Goal: Task Accomplishment & Management: Use online tool/utility

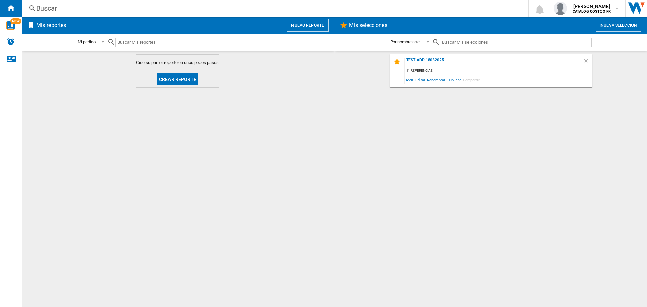
click at [182, 78] on button "Crear reporte" at bounding box center [177, 79] width 41 height 12
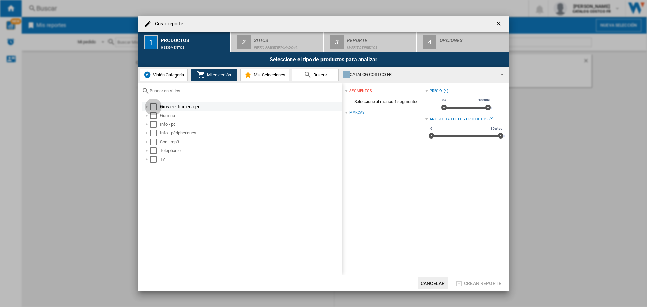
click at [151, 109] on div "Select" at bounding box center [153, 106] width 7 height 7
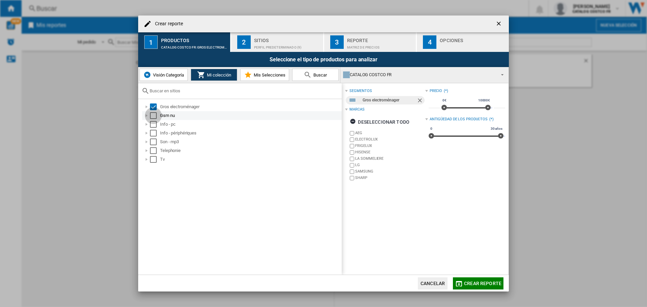
click at [152, 116] on div "Select" at bounding box center [153, 115] width 7 height 7
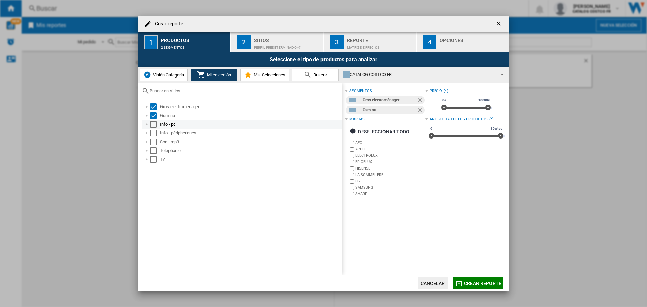
click at [156, 126] on div "Select" at bounding box center [153, 124] width 7 height 7
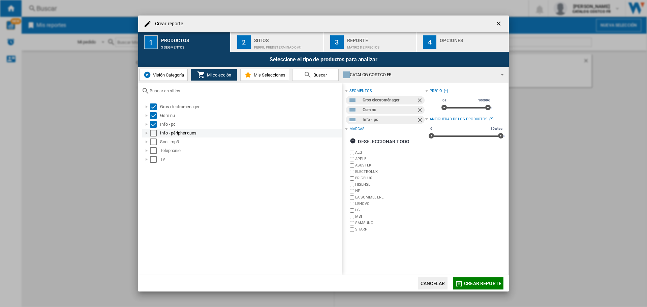
click at [154, 136] on div "Select" at bounding box center [153, 133] width 7 height 7
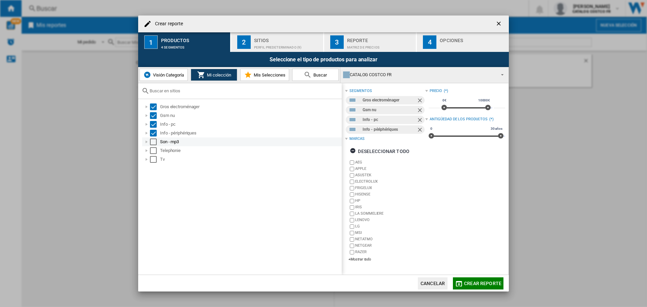
click at [154, 143] on div "Select" at bounding box center [153, 141] width 7 height 7
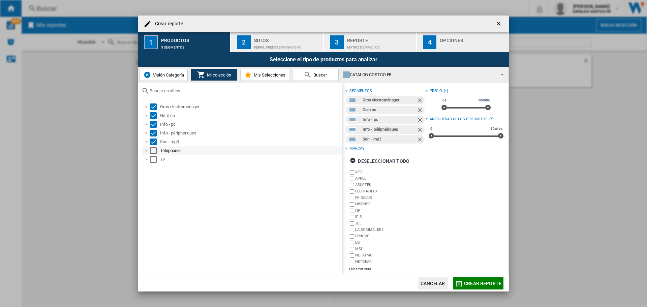
click at [155, 151] on div "Select" at bounding box center [153, 150] width 7 height 7
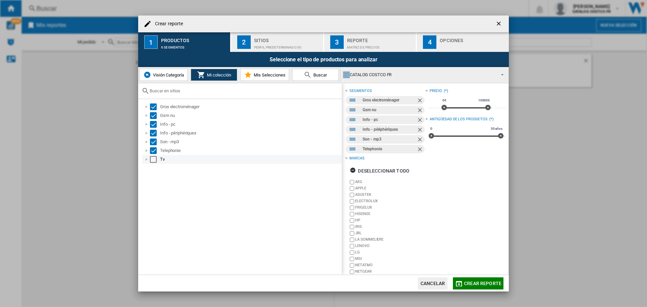
click at [155, 158] on div "Select" at bounding box center [153, 159] width 7 height 7
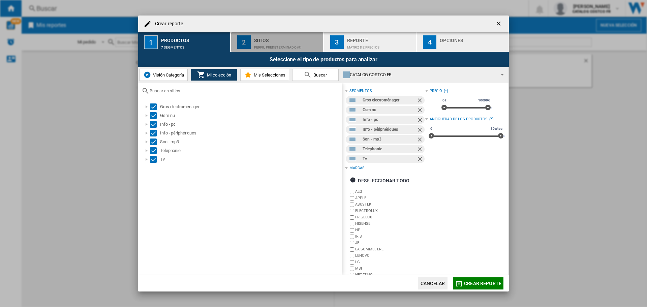
click at [265, 35] on div "Sitios" at bounding box center [287, 38] width 66 height 7
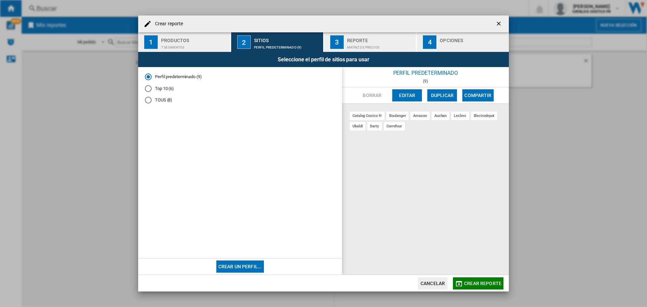
click at [450, 39] on div "Opciones" at bounding box center [473, 38] width 66 height 7
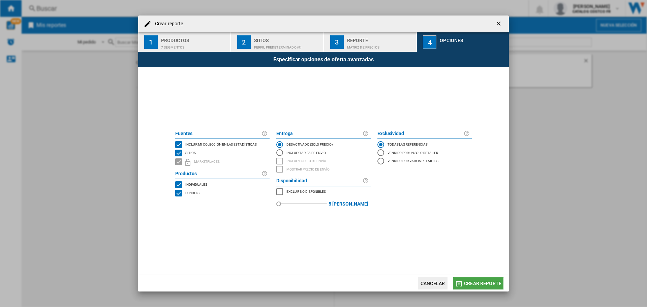
click at [470, 281] on span "Crear reporte" at bounding box center [482, 283] width 37 height 5
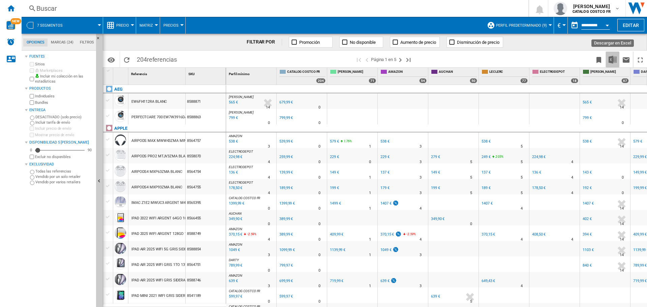
click at [612, 57] on img "Descargar en Excel" at bounding box center [612, 60] width 8 height 8
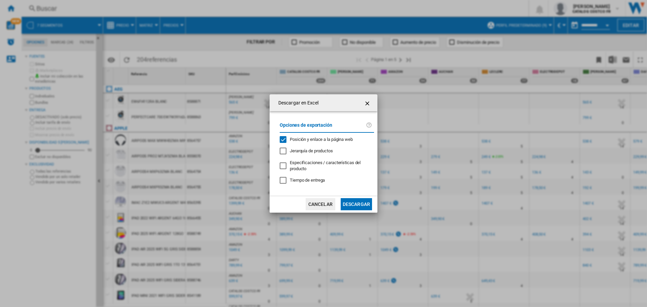
click at [363, 203] on button "Descargar" at bounding box center [356, 204] width 31 height 12
